Goal: Navigation & Orientation: Find specific page/section

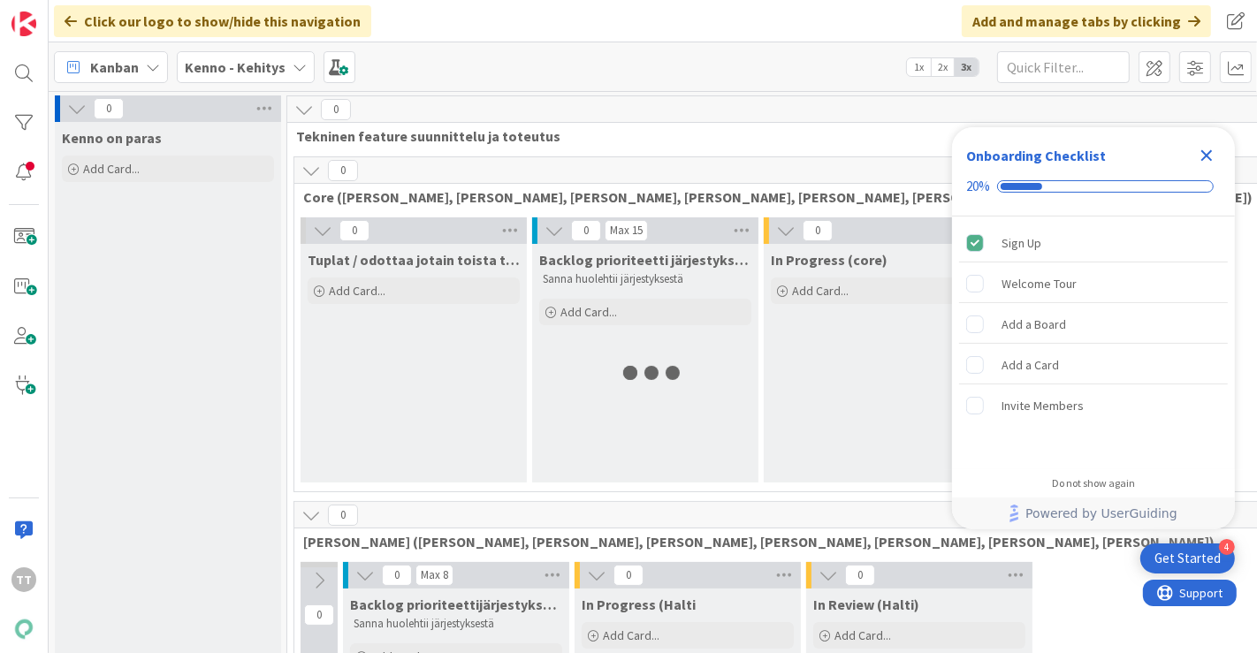
click at [1211, 154] on icon "Close Checklist" at bounding box center [1206, 155] width 21 height 21
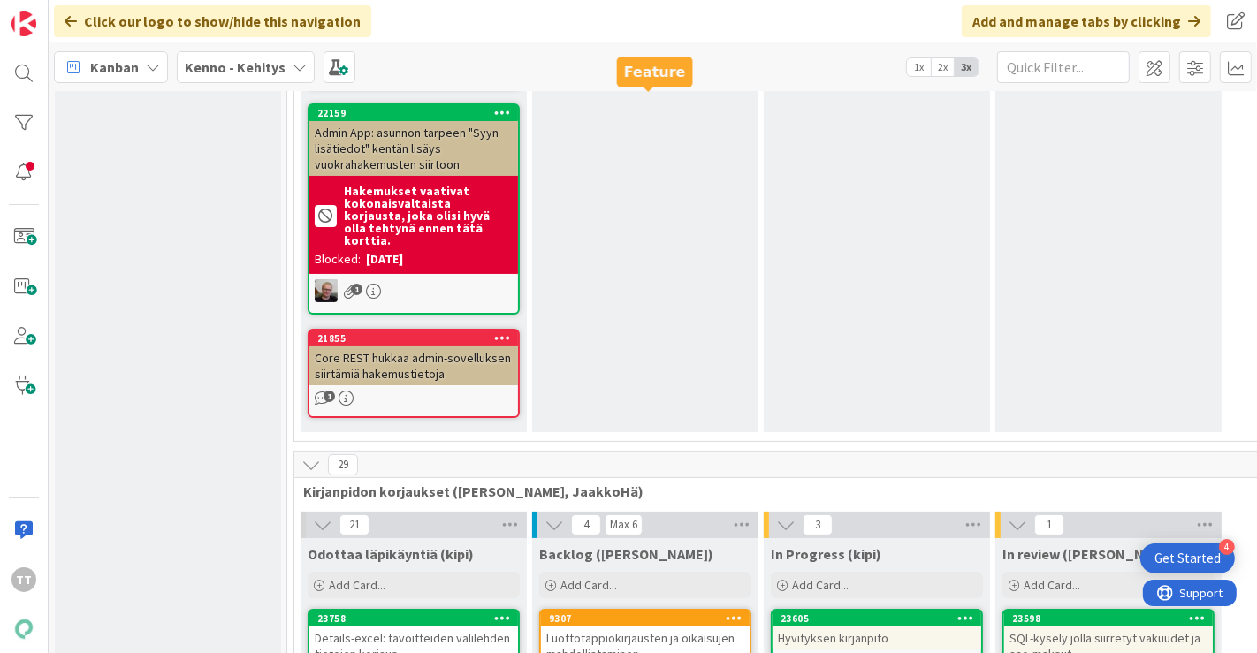
scroll to position [11489, 0]
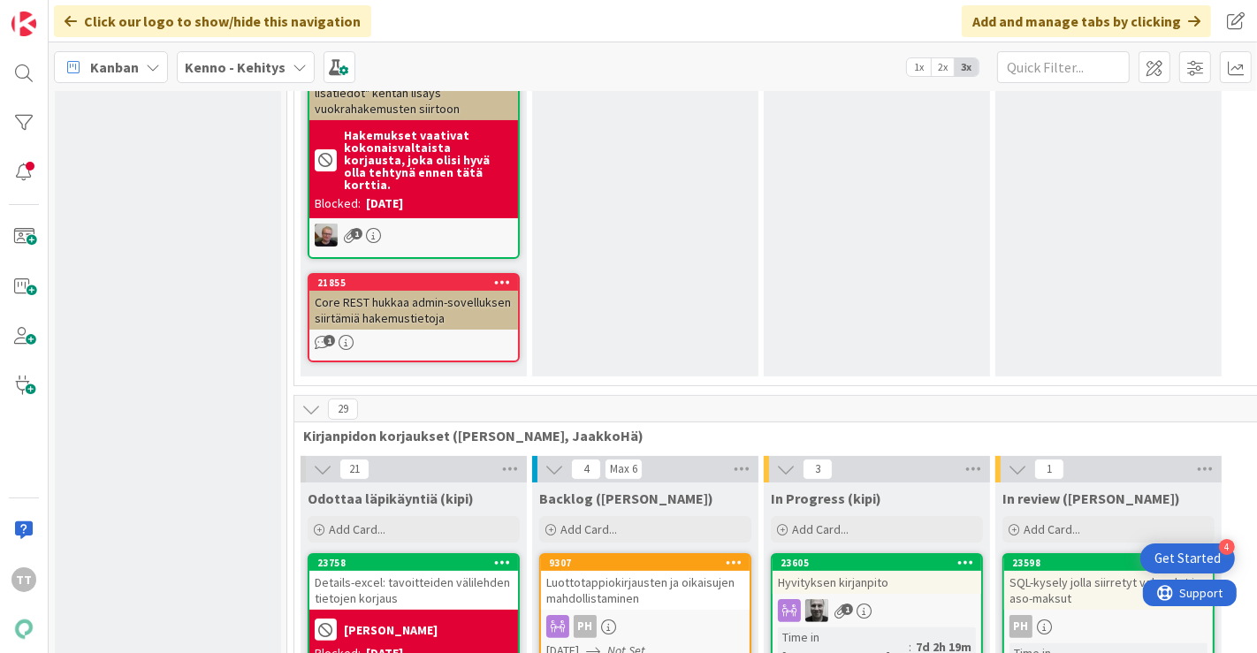
click at [911, 553] on div "23605 Hyvityksen kirjanpito 1 Time in Column : 7d 2h 19m" at bounding box center [877, 613] width 212 height 120
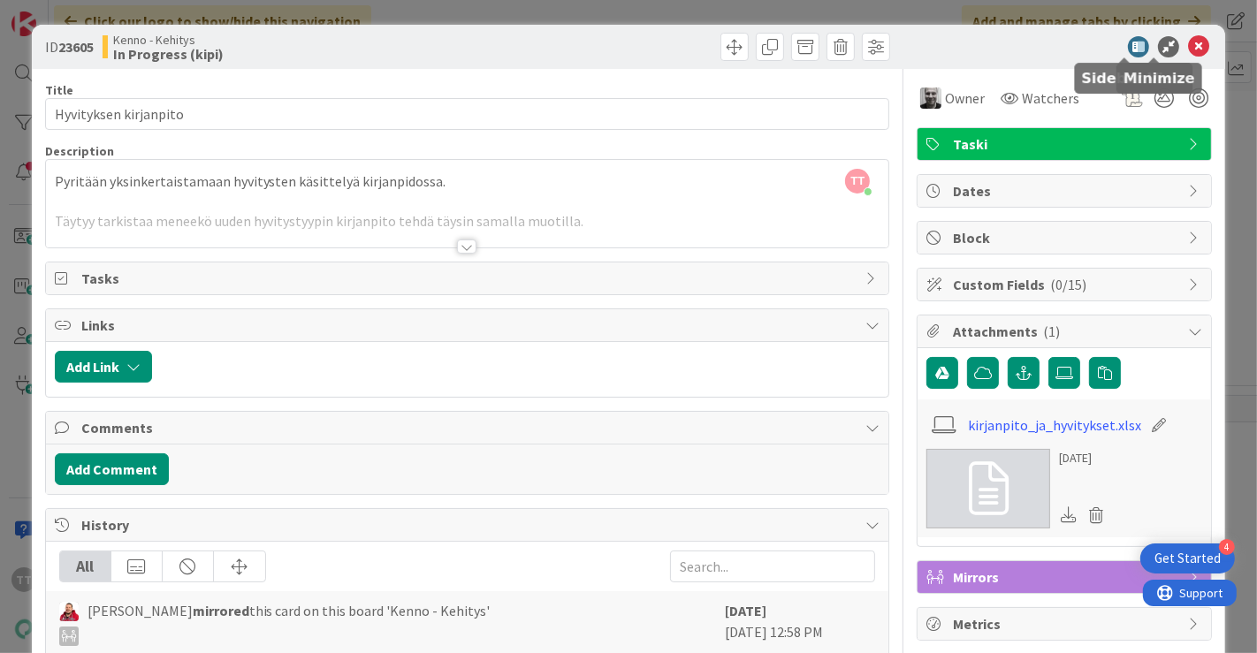
click at [1190, 42] on icon at bounding box center [1198, 46] width 21 height 21
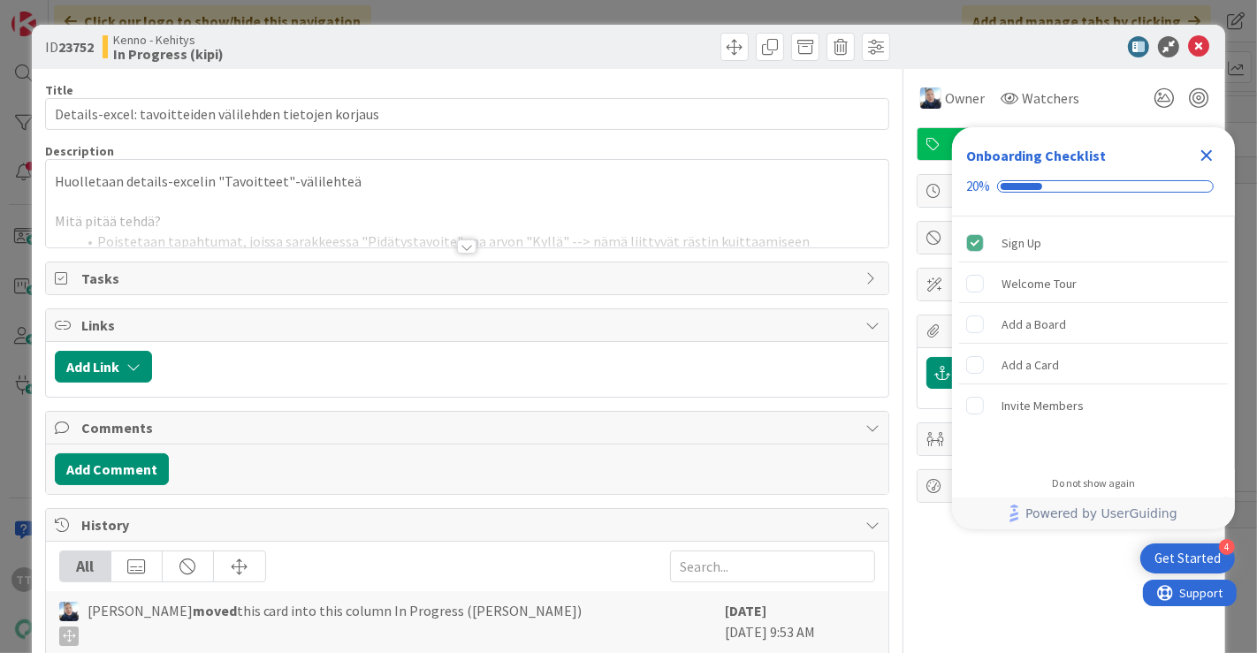
click at [459, 246] on div at bounding box center [466, 246] width 19 height 14
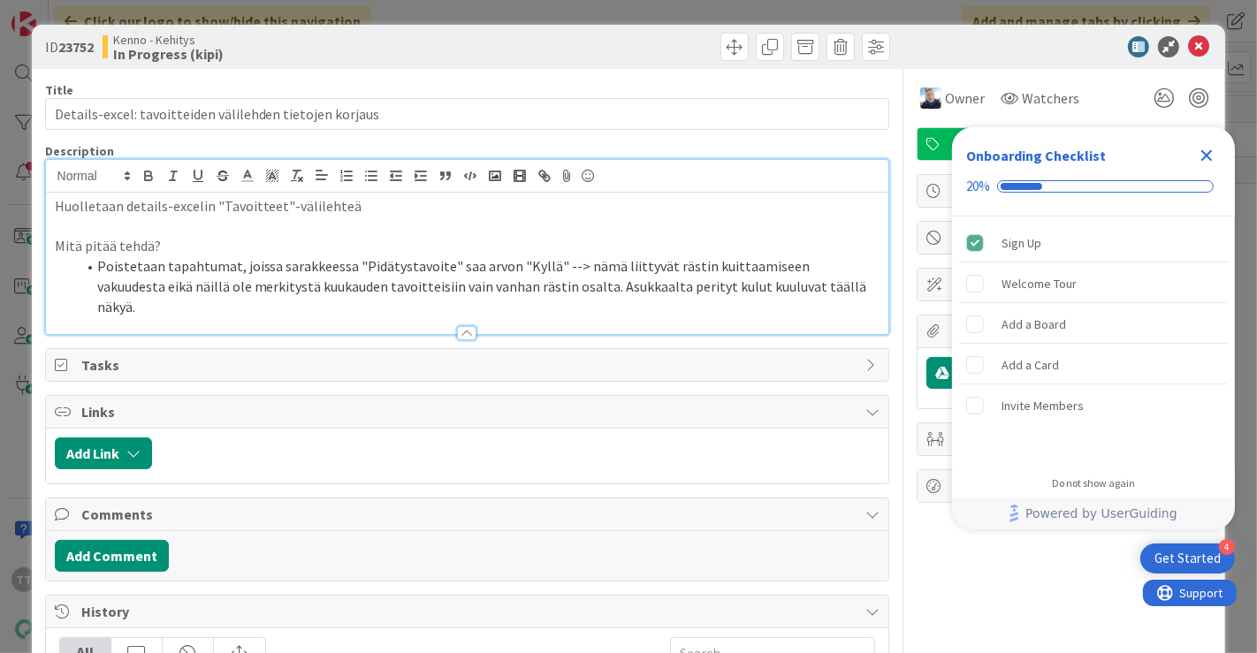
click at [1201, 155] on icon "Close Checklist" at bounding box center [1206, 155] width 21 height 21
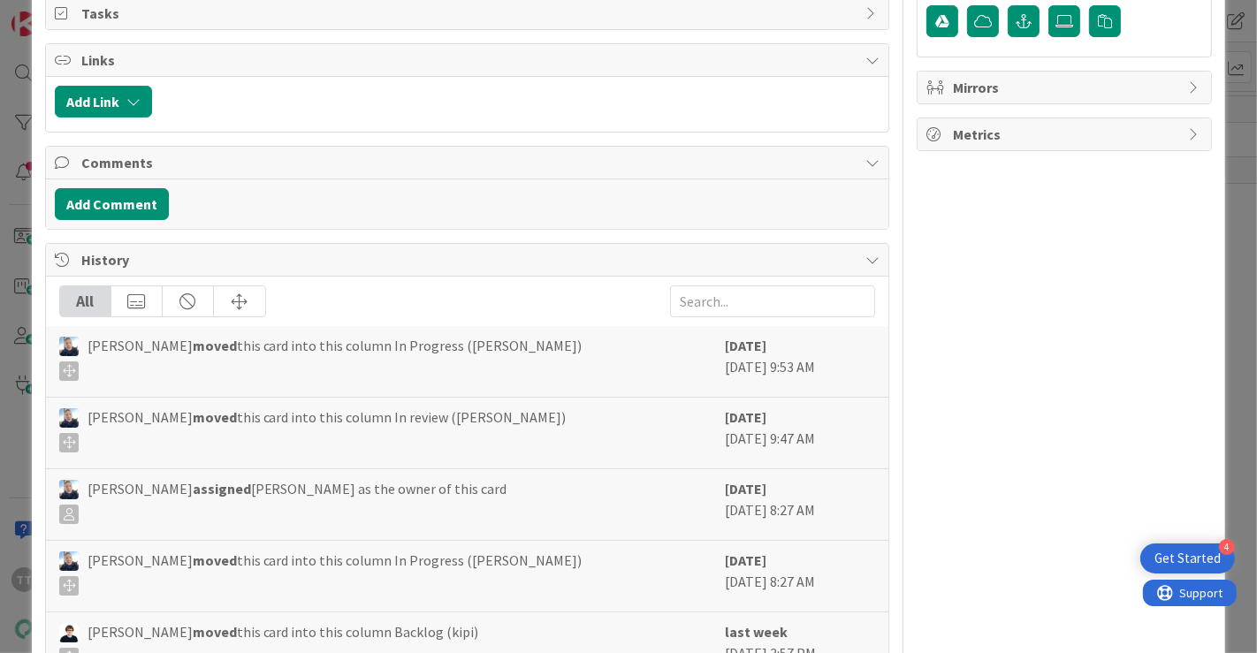
scroll to position [392, 0]
